Goal: Transaction & Acquisition: Purchase product/service

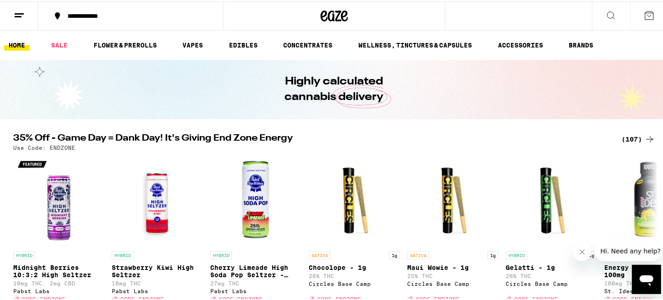
click at [651, 141] on icon at bounding box center [650, 137] width 11 height 11
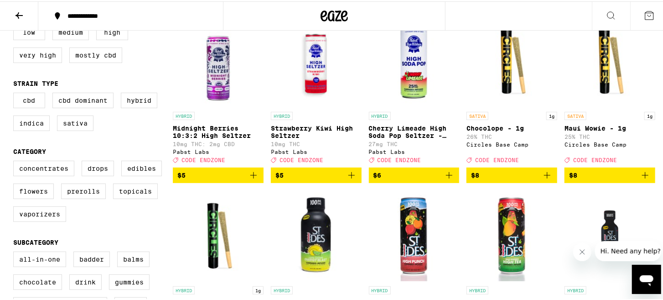
scroll to position [122, 0]
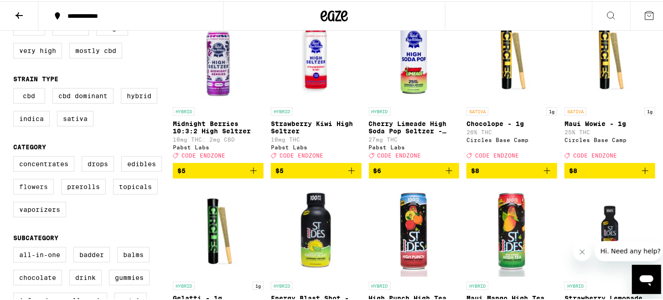
click at [43, 193] on label "Flowers" at bounding box center [33, 185] width 41 height 16
click at [16, 156] on input "Flowers" at bounding box center [15, 156] width 0 height 0
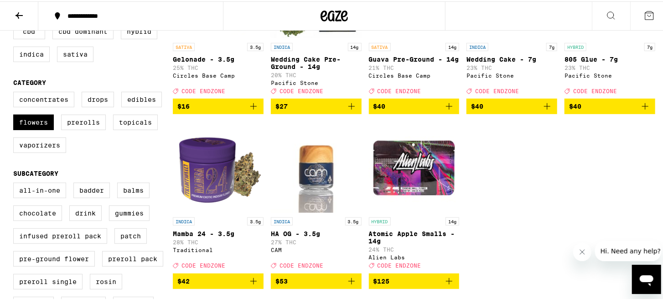
scroll to position [191, 0]
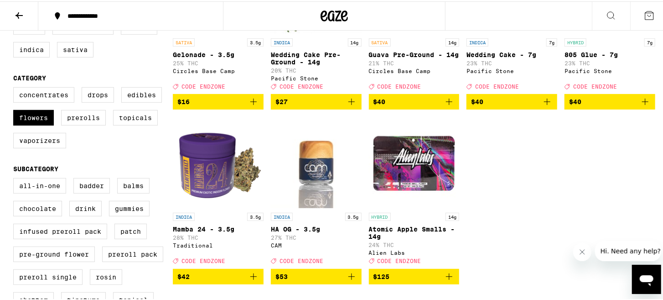
click at [250, 281] on icon "Add to bag" at bounding box center [253, 275] width 11 height 11
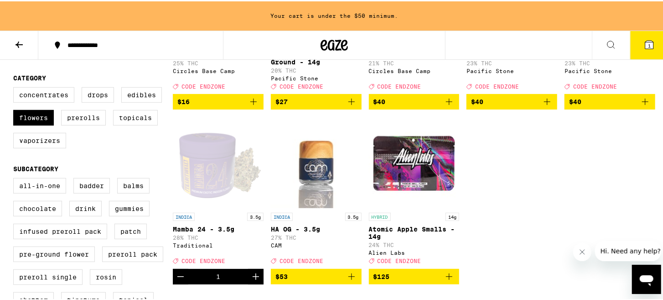
click at [250, 281] on icon "Increment" at bounding box center [255, 275] width 11 height 11
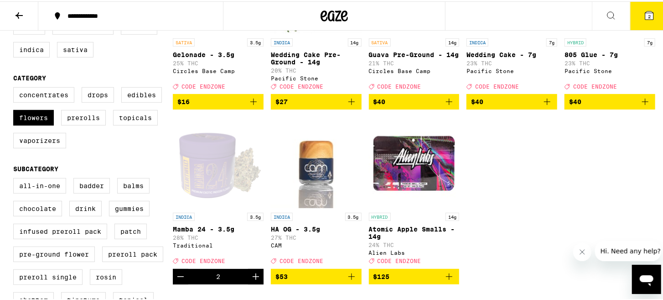
click at [251, 281] on icon "Increment" at bounding box center [255, 275] width 11 height 11
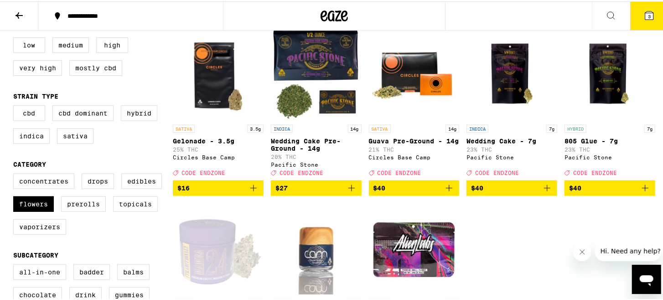
scroll to position [0, 0]
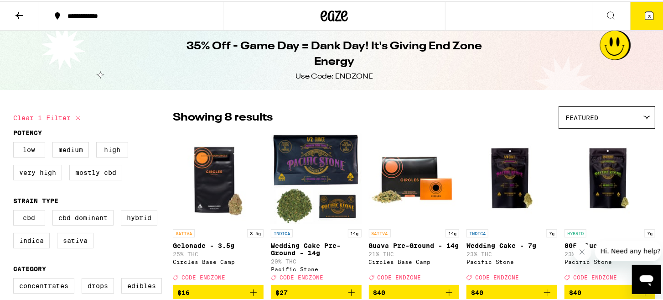
click at [654, 23] on button "3" at bounding box center [650, 14] width 38 height 28
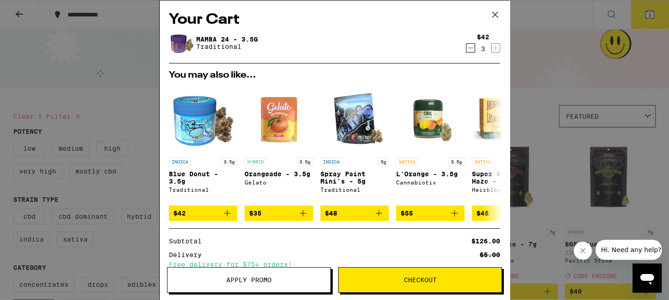
click at [259, 282] on span "Apply Promo" at bounding box center [248, 279] width 45 height 6
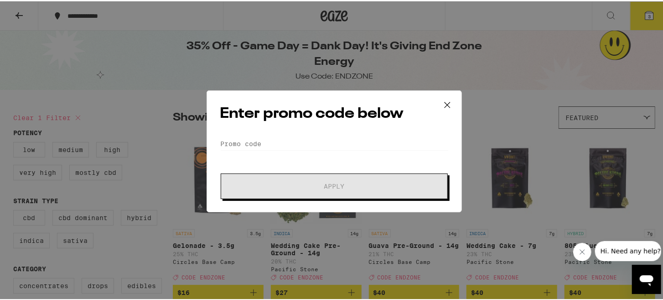
click at [448, 101] on icon at bounding box center [448, 104] width 14 height 14
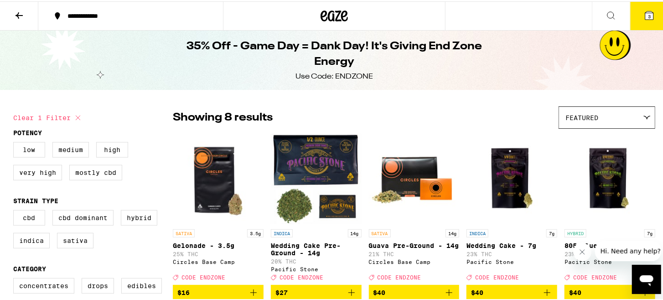
checkbox input "false"
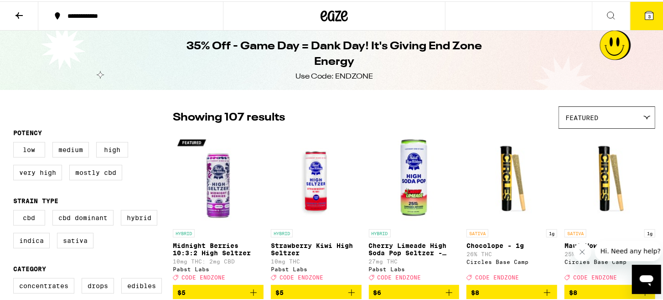
scroll to position [122, 0]
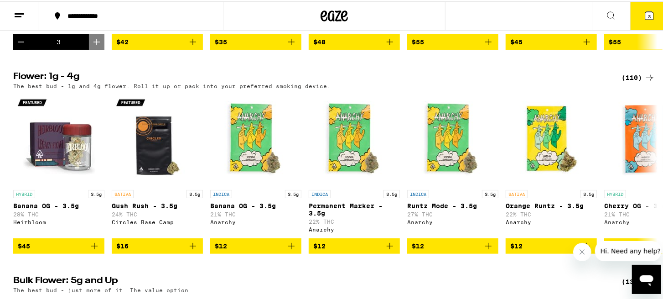
scroll to position [930, 0]
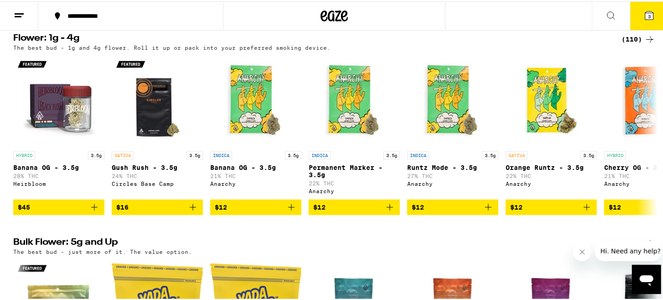
click at [650, 43] on icon at bounding box center [650, 37] width 11 height 11
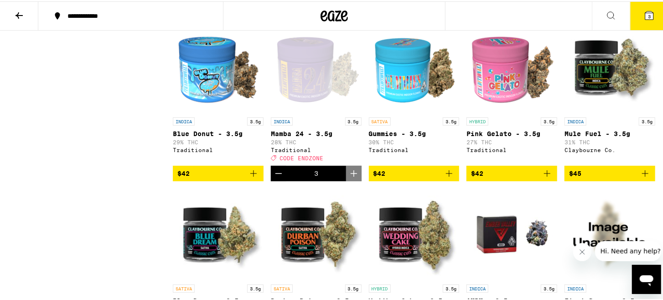
scroll to position [1772, 0]
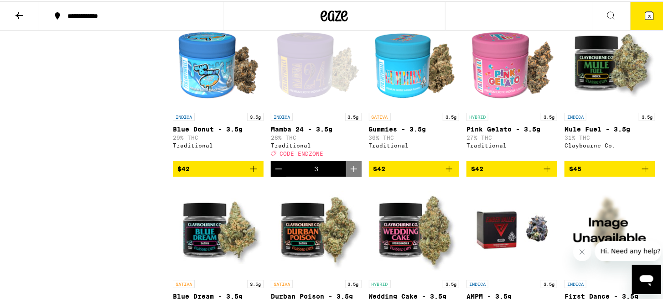
click at [276, 173] on icon "Decrement" at bounding box center [278, 167] width 11 height 11
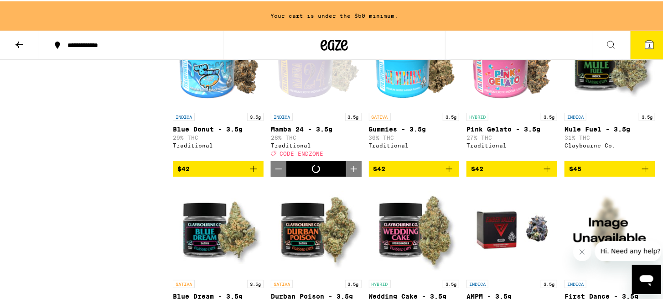
click at [276, 173] on icon "Decrement" at bounding box center [278, 167] width 11 height 11
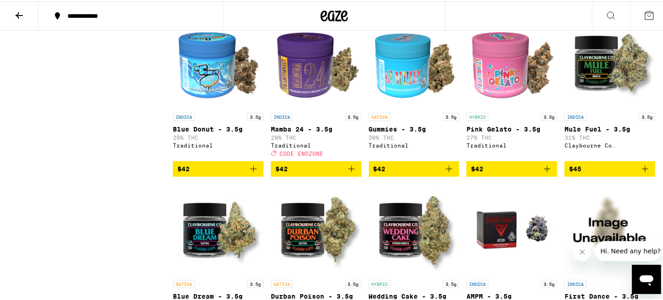
click at [500, 107] on img "Open page for Pink Gelato - 3.5g from Traditional" at bounding box center [512, 61] width 91 height 91
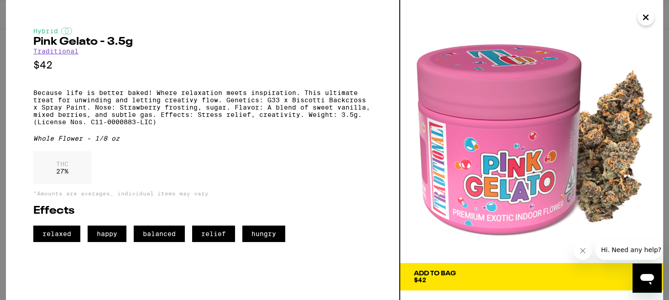
click at [648, 20] on icon "Close" at bounding box center [645, 17] width 5 height 5
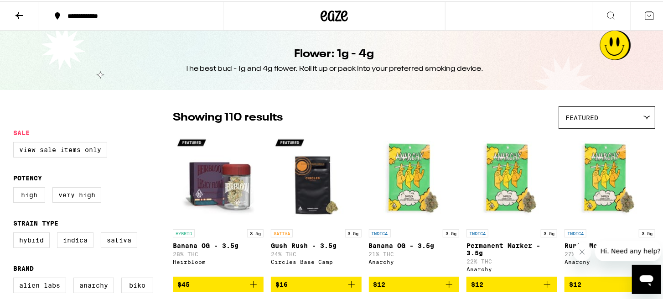
scroll to position [4, 0]
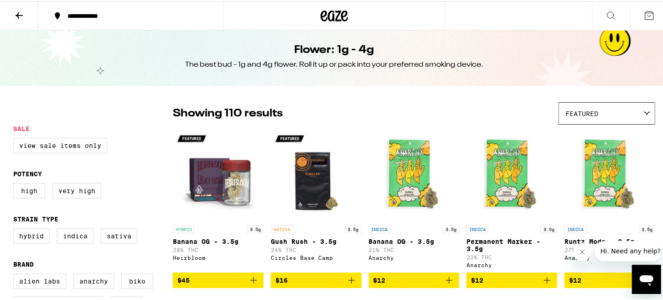
click at [20, 16] on icon at bounding box center [19, 14] width 11 height 11
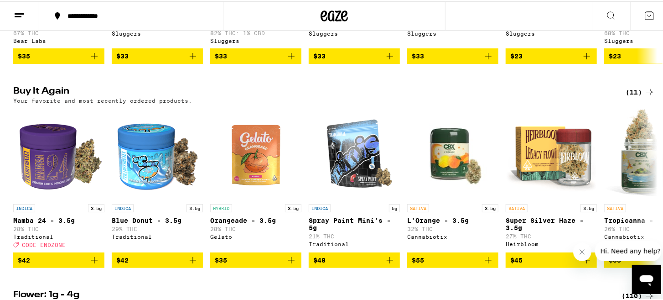
scroll to position [712, 0]
